Goal: Task Accomplishment & Management: Manage account settings

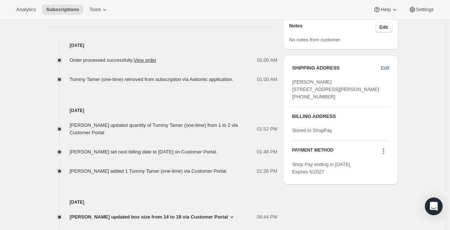
scroll to position [350, 0]
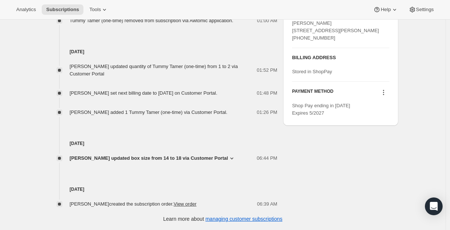
click at [231, 157] on icon at bounding box center [231, 157] width 7 height 7
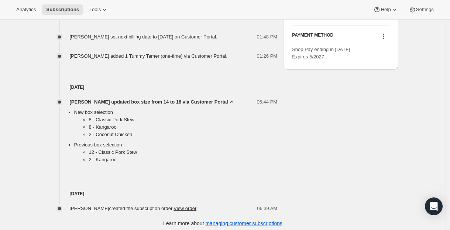
scroll to position [376, 0]
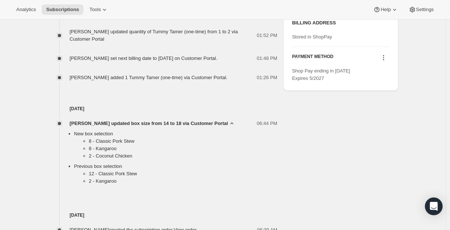
click at [228, 127] on icon at bounding box center [231, 123] width 7 height 7
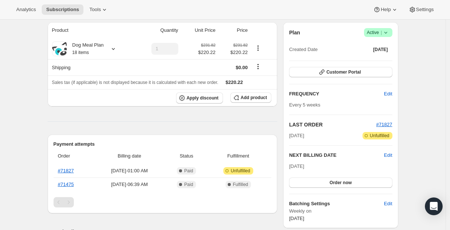
scroll to position [0, 0]
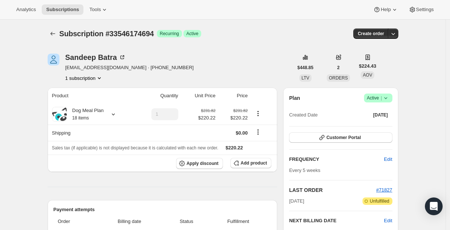
click at [98, 76] on icon "Product actions" at bounding box center [99, 77] width 7 height 7
click at [98, 78] on icon "Product actions" at bounding box center [99, 77] width 7 height 7
click at [98, 116] on div "Dog Meal Plan 18 items" at bounding box center [85, 114] width 37 height 15
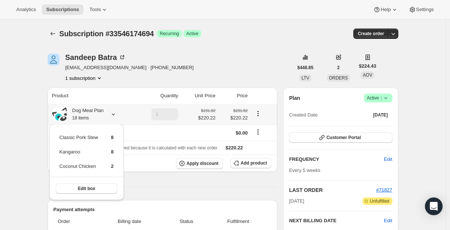
click at [98, 116] on div "Dog Meal Plan 18 items" at bounding box center [85, 114] width 37 height 15
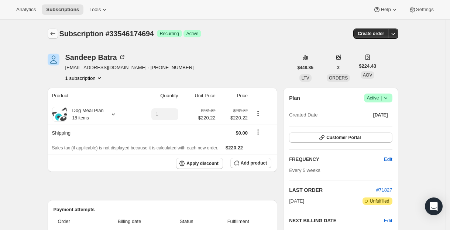
click at [53, 35] on icon "Subscriptions" at bounding box center [52, 33] width 7 height 7
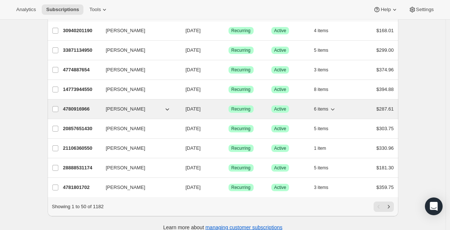
scroll to position [877, 0]
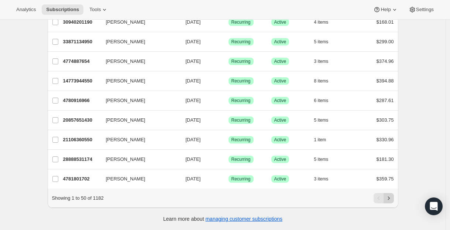
click at [391, 197] on icon "Next" at bounding box center [388, 197] width 7 height 7
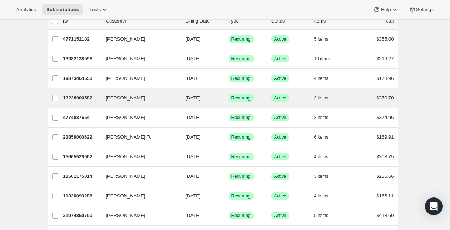
scroll to position [0, 0]
